Goal: Transaction & Acquisition: Subscribe to service/newsletter

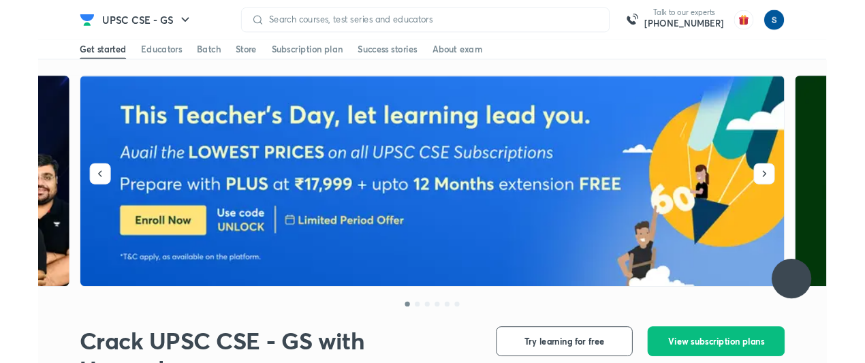
scroll to position [93, 0]
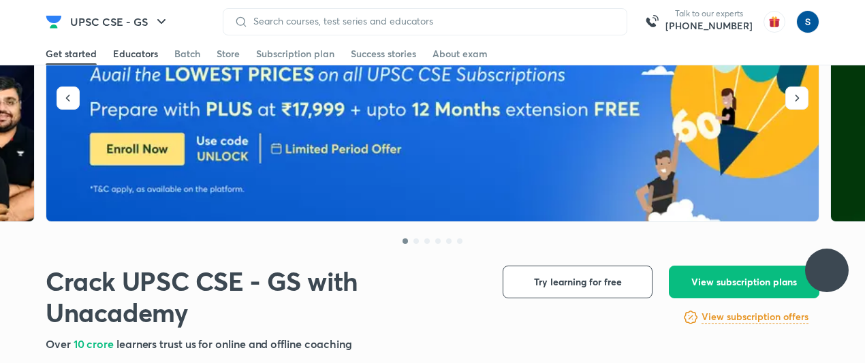
click at [143, 56] on div "Educators" at bounding box center [135, 54] width 45 height 14
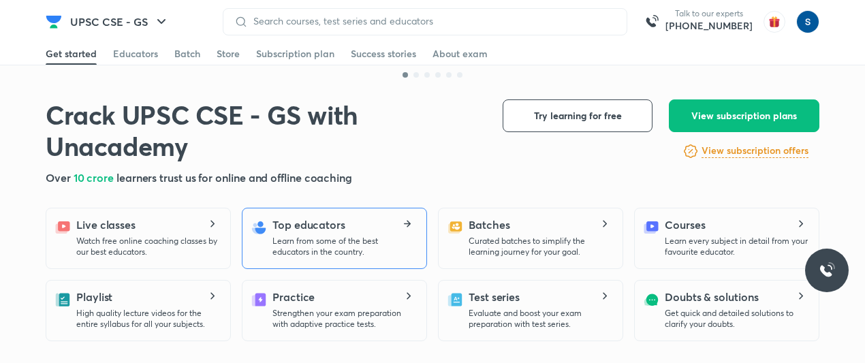
scroll to position [334, 0]
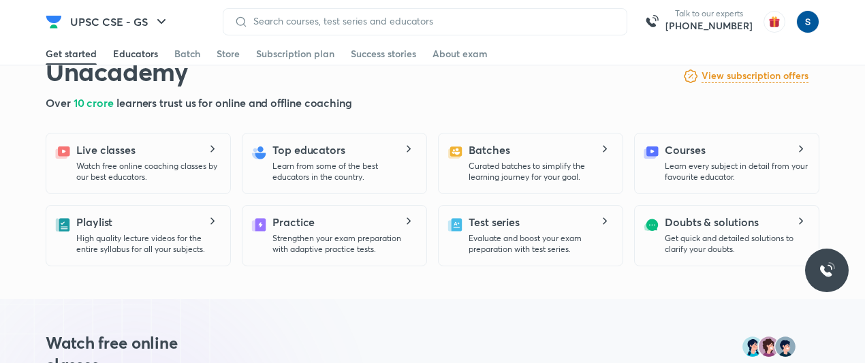
click at [148, 56] on div "Educators" at bounding box center [135, 54] width 45 height 14
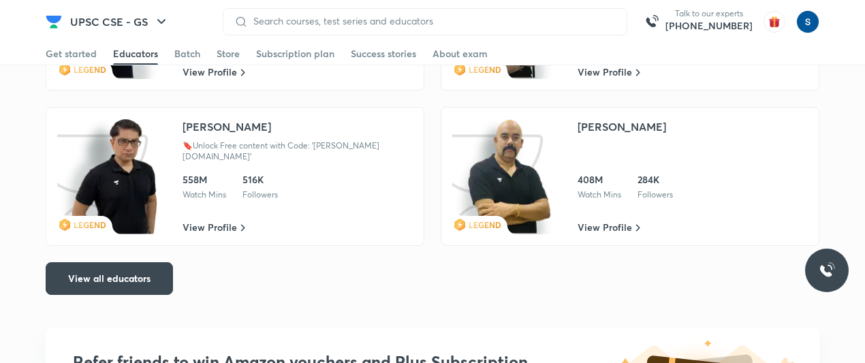
scroll to position [2421, 0]
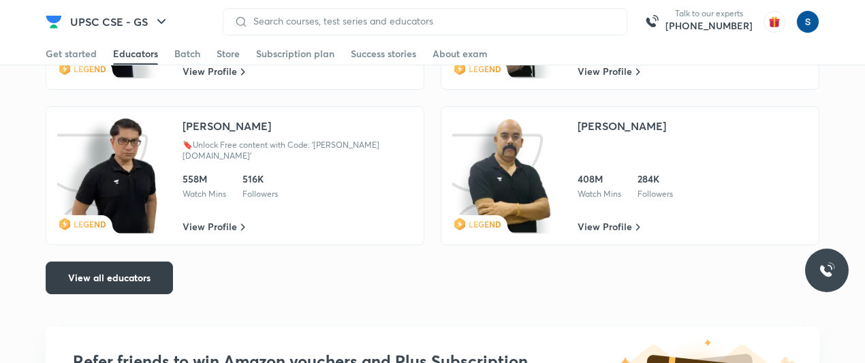
click at [139, 280] on span "View all educators" at bounding box center [109, 278] width 82 height 14
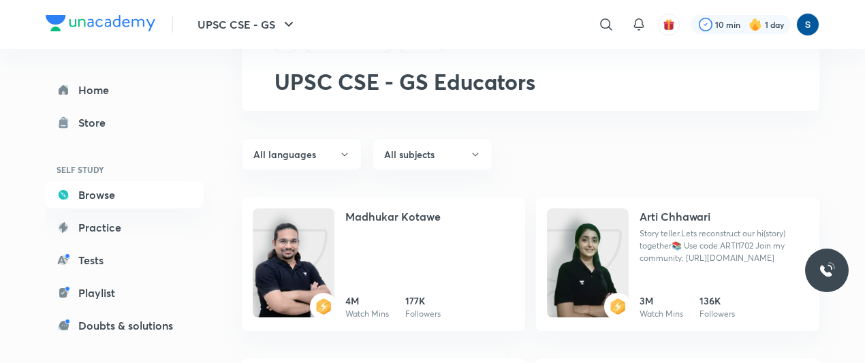
scroll to position [61, 0]
click at [68, 34] on div "UPSC CSE - GS ​ 10 min 1 day" at bounding box center [433, 24] width 774 height 49
click at [89, 18] on img at bounding box center [101, 23] width 110 height 16
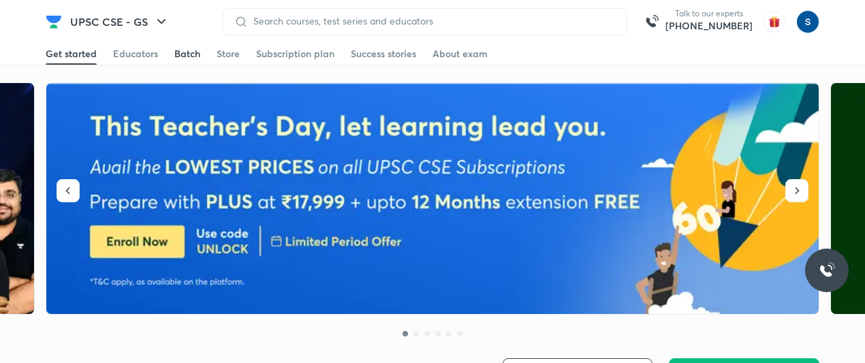
click at [192, 55] on div "Batch" at bounding box center [187, 54] width 26 height 14
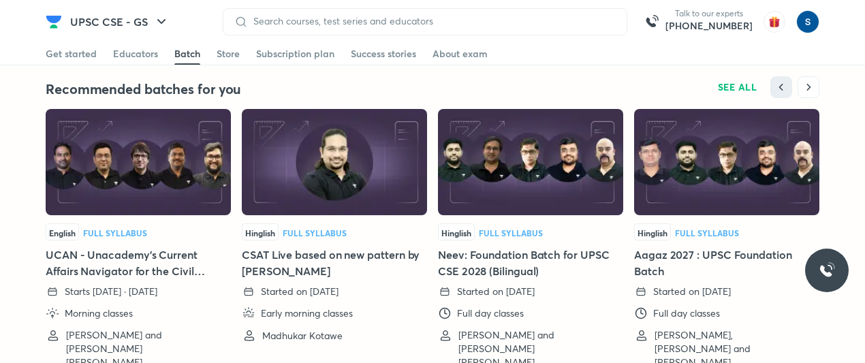
scroll to position [3006, 0]
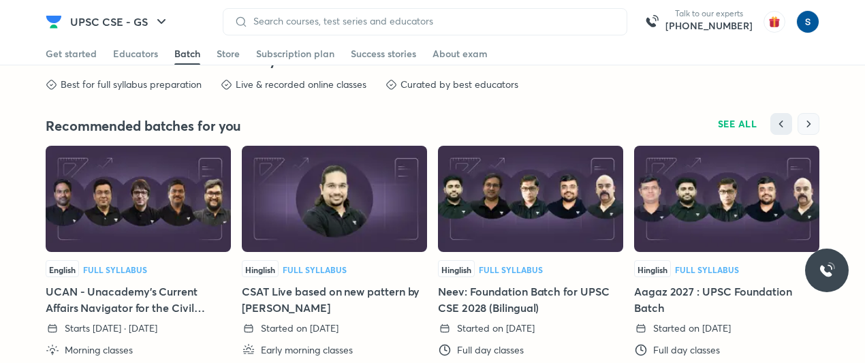
click at [815, 113] on button "button" at bounding box center [809, 124] width 22 height 22
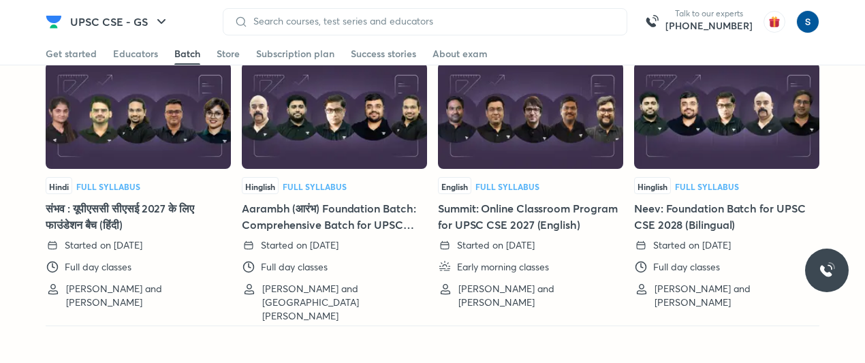
scroll to position [3060, 0]
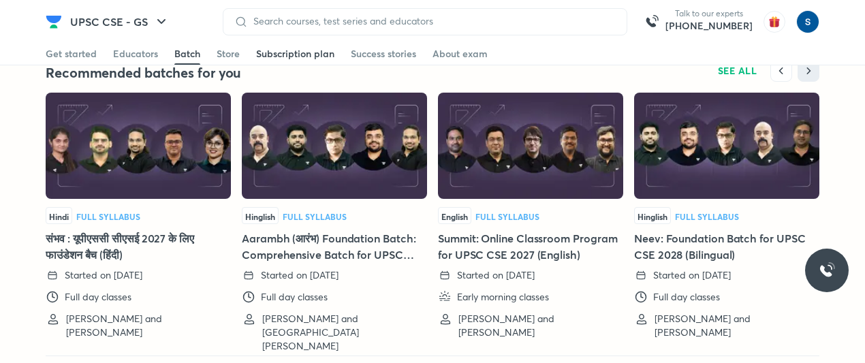
click at [298, 46] on link "Subscription plan" at bounding box center [295, 54] width 78 height 22
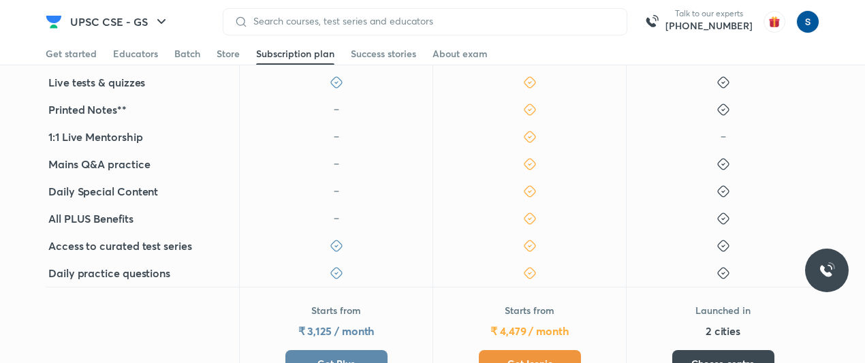
scroll to position [516, 0]
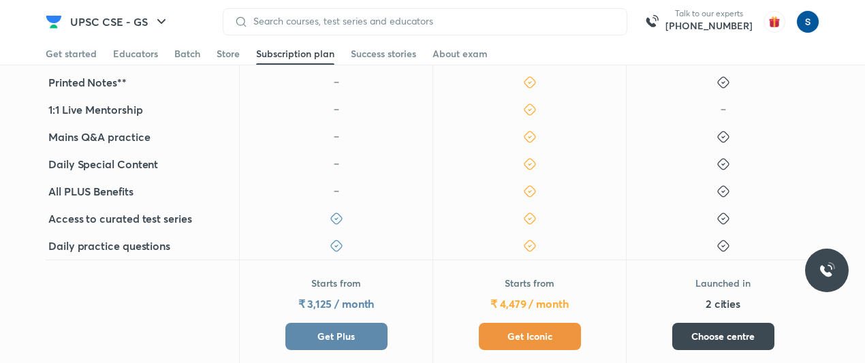
click at [380, 328] on button "Get Plus" at bounding box center [336, 336] width 102 height 27
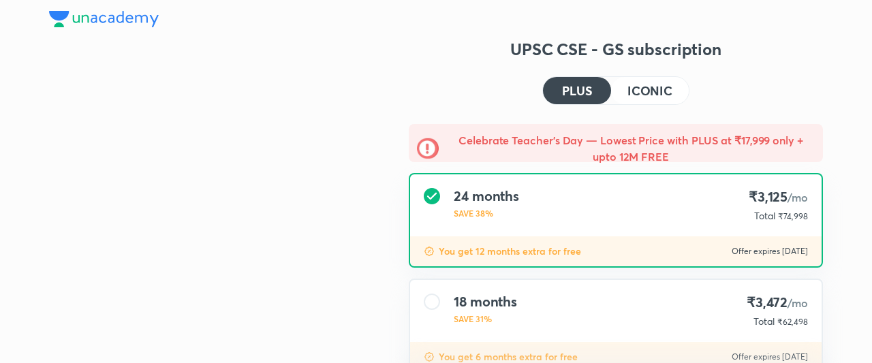
type input "makbest85"
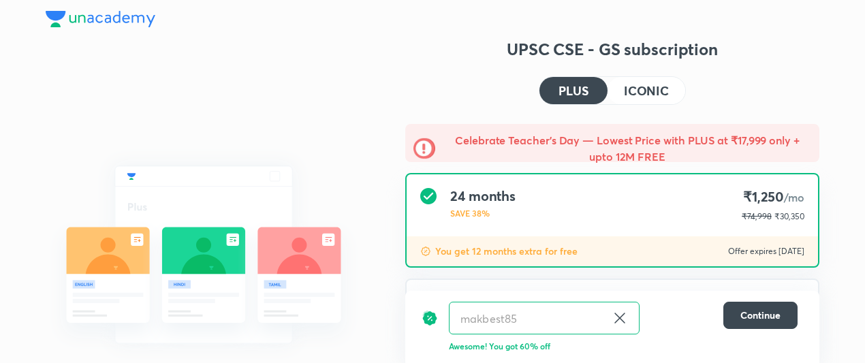
click at [614, 315] on icon at bounding box center [620, 318] width 16 height 16
click at [512, 322] on input "text" at bounding box center [544, 318] width 189 height 32
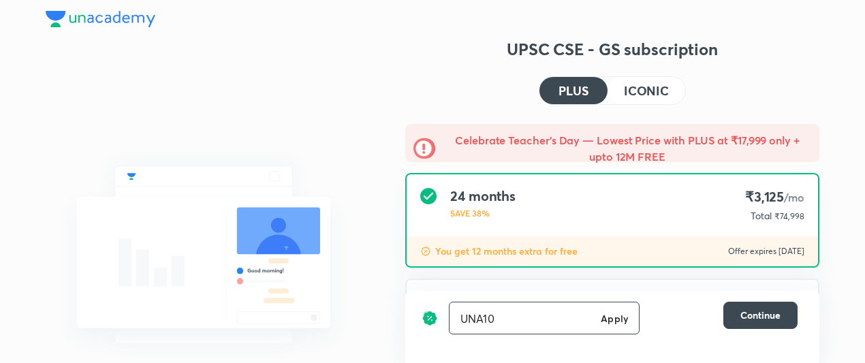
type input "UNA10"
click at [625, 327] on div "UNA10 Apply ​" at bounding box center [544, 318] width 191 height 33
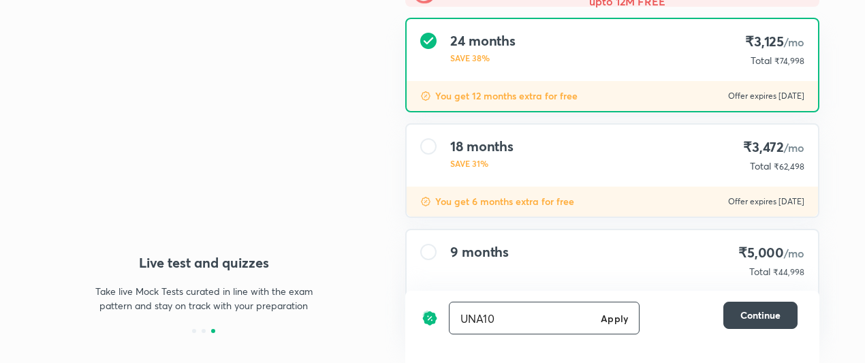
scroll to position [155, 0]
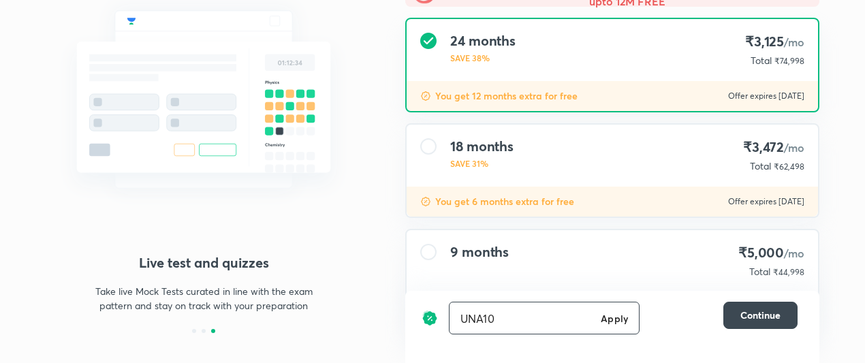
click at [610, 314] on h6 "Apply" at bounding box center [614, 318] width 27 height 14
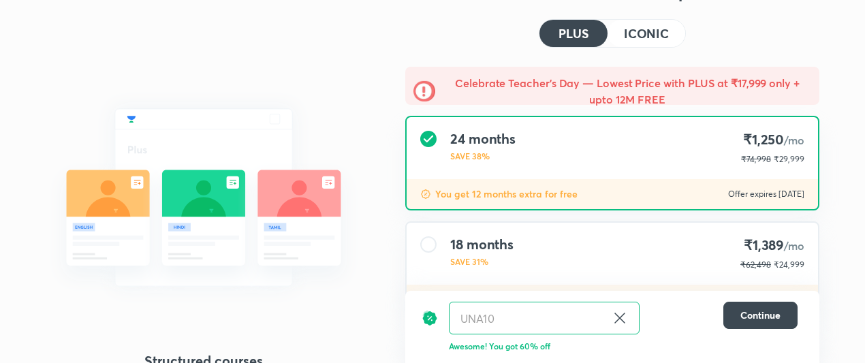
scroll to position [48, 0]
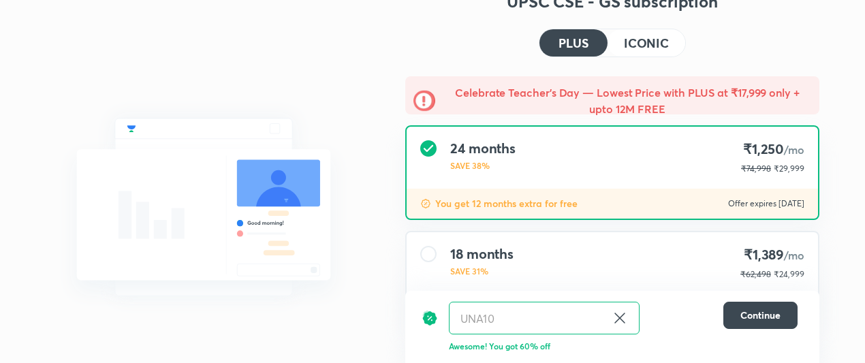
click at [648, 40] on h4 "ICONIC" at bounding box center [646, 43] width 45 height 12
